Goal: Find specific page/section

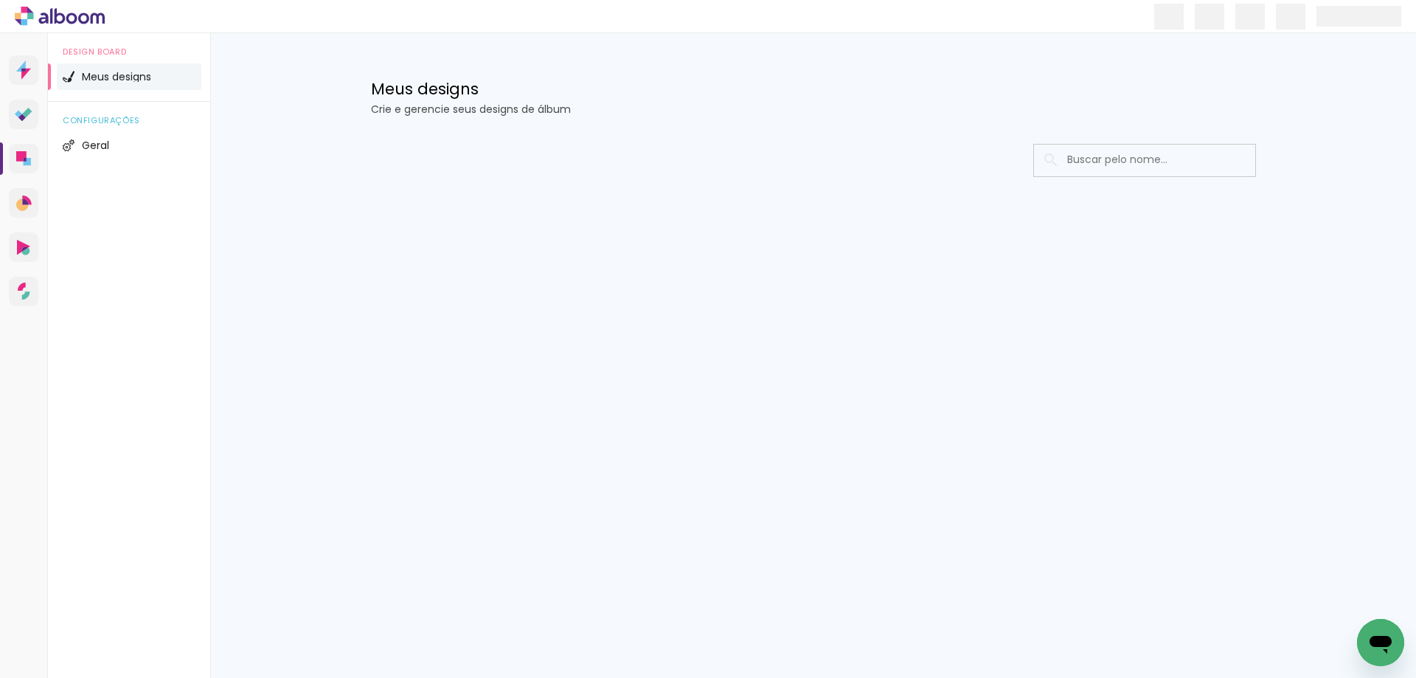
click at [37, 15] on icon at bounding box center [60, 16] width 90 height 19
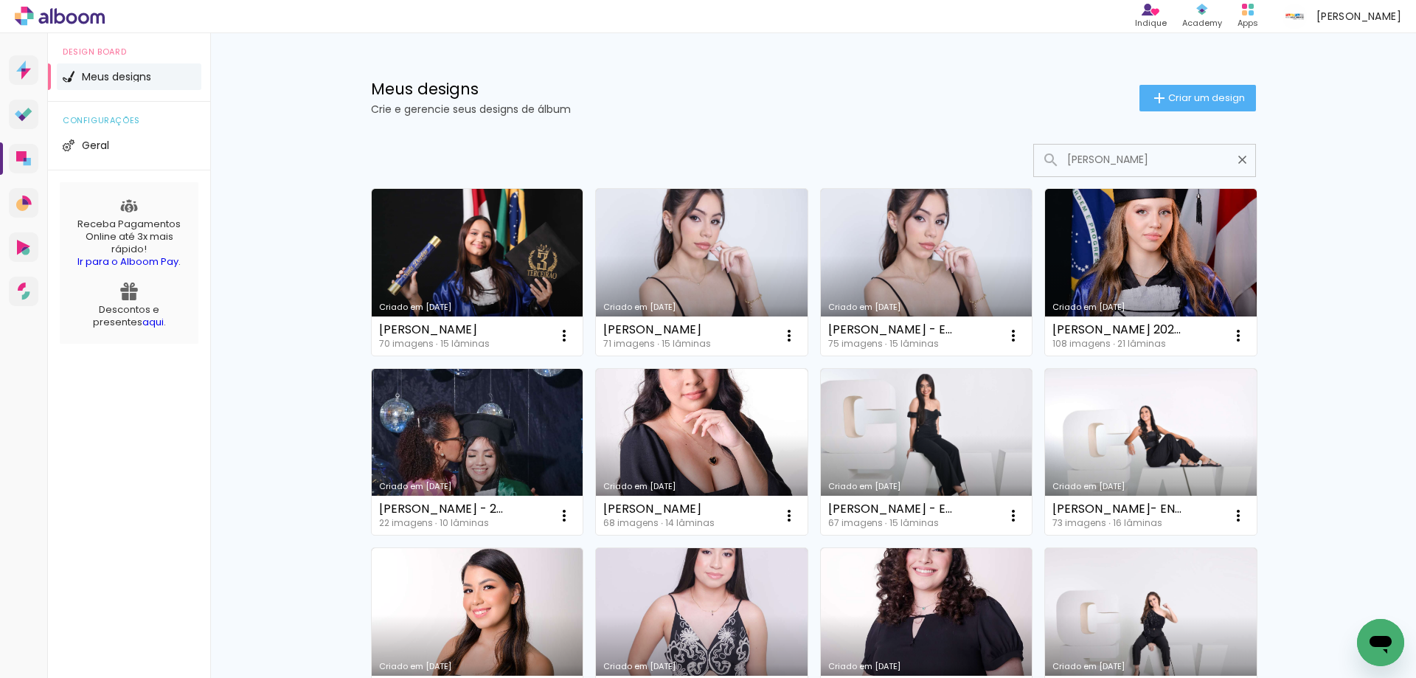
type input "ana beatriz"
type paper-input "ana beatriz"
click at [1316, 267] on div "Meus designs Crie e gerencie seus designs de álbum Criar um design Criado em 22…" at bounding box center [813, 622] width 1206 height 1179
click at [766, 86] on h1 "Meus designs" at bounding box center [755, 88] width 768 height 15
click at [1387, 7] on div "Antonio Conta Alboom" at bounding box center [1342, 16] width 131 height 29
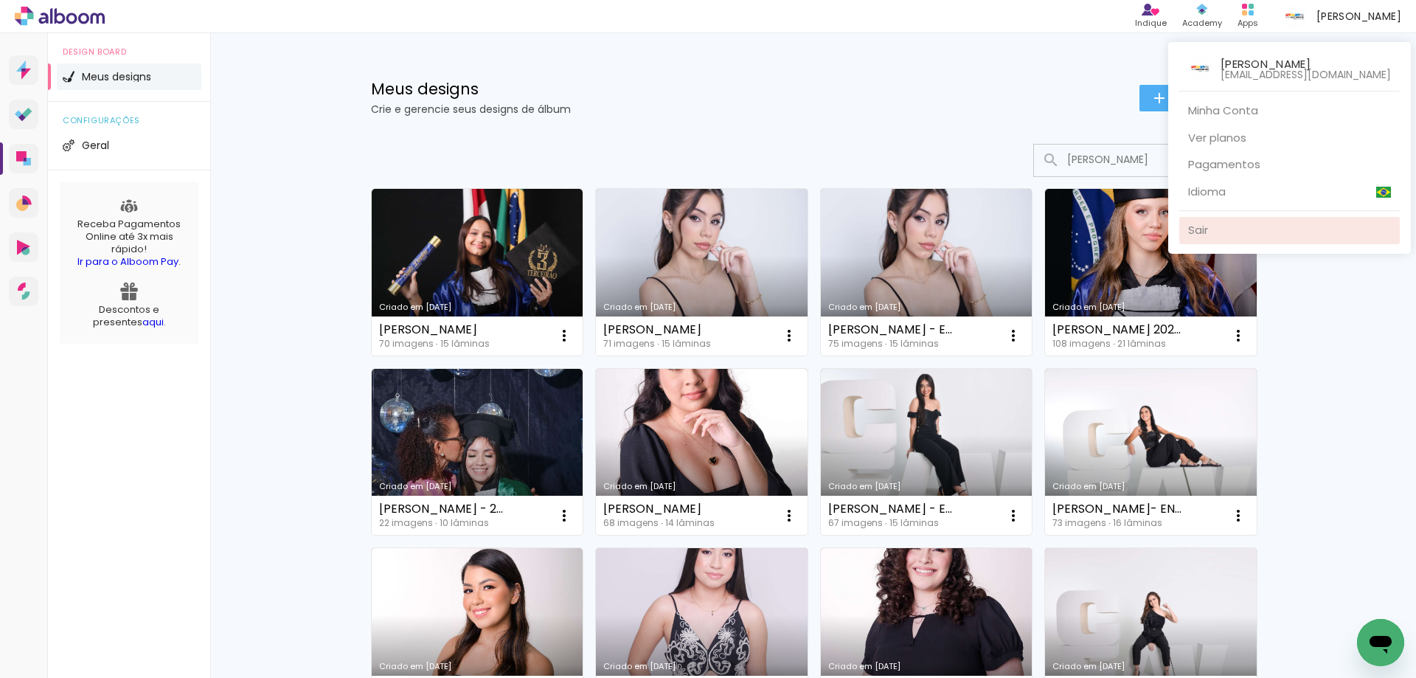
click at [1196, 229] on link "Sair" at bounding box center [1289, 230] width 221 height 27
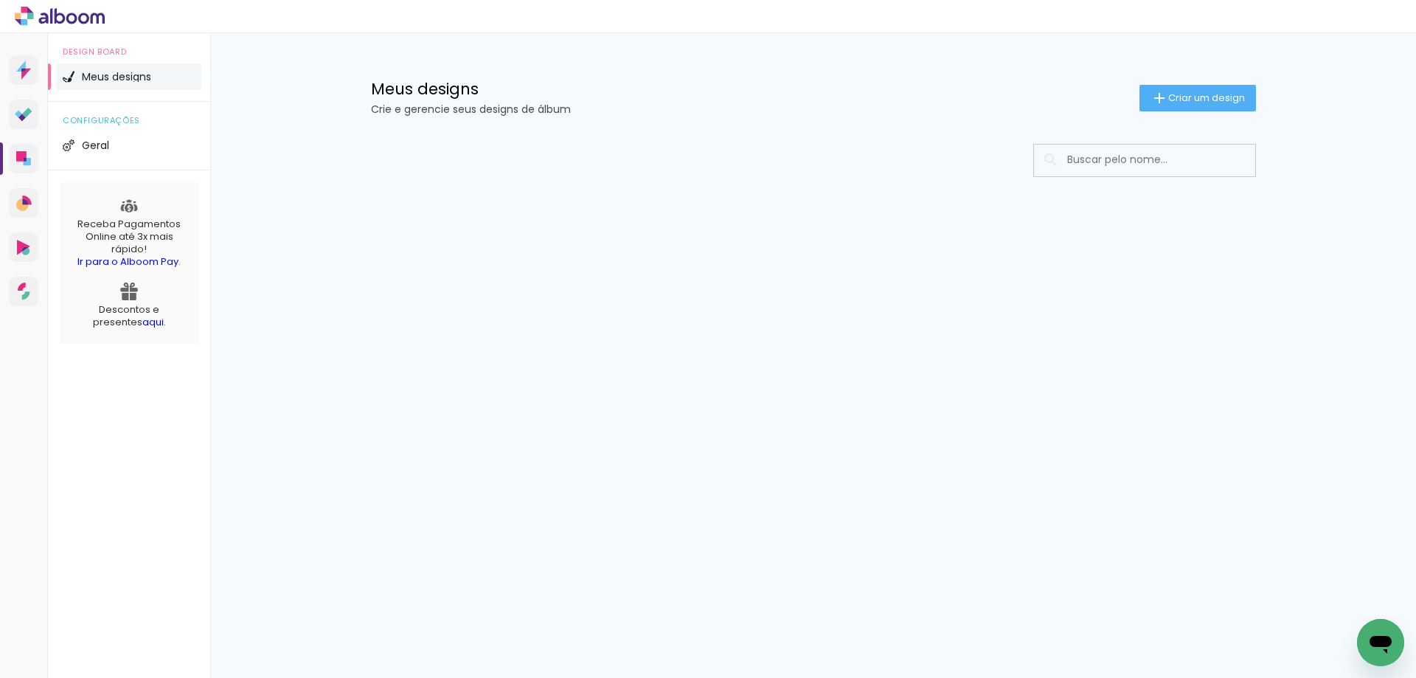
click at [828, 173] on div at bounding box center [813, 160] width 885 height 33
